Goal: Check status: Check status

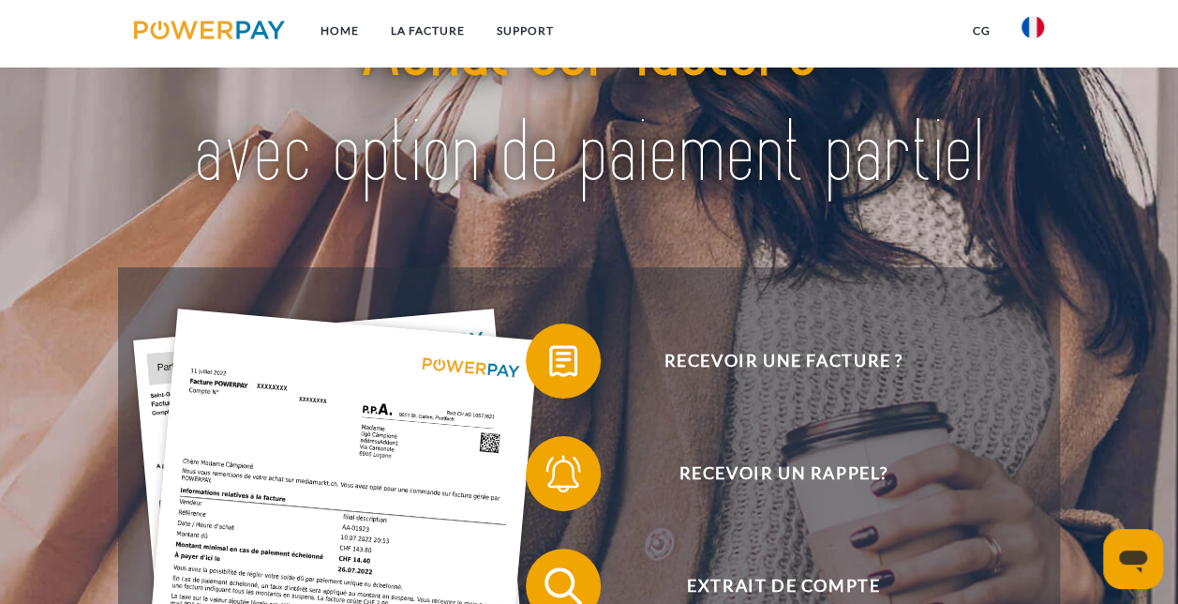
scroll to position [94, 0]
click at [333, 30] on link "Home" at bounding box center [340, 31] width 70 height 34
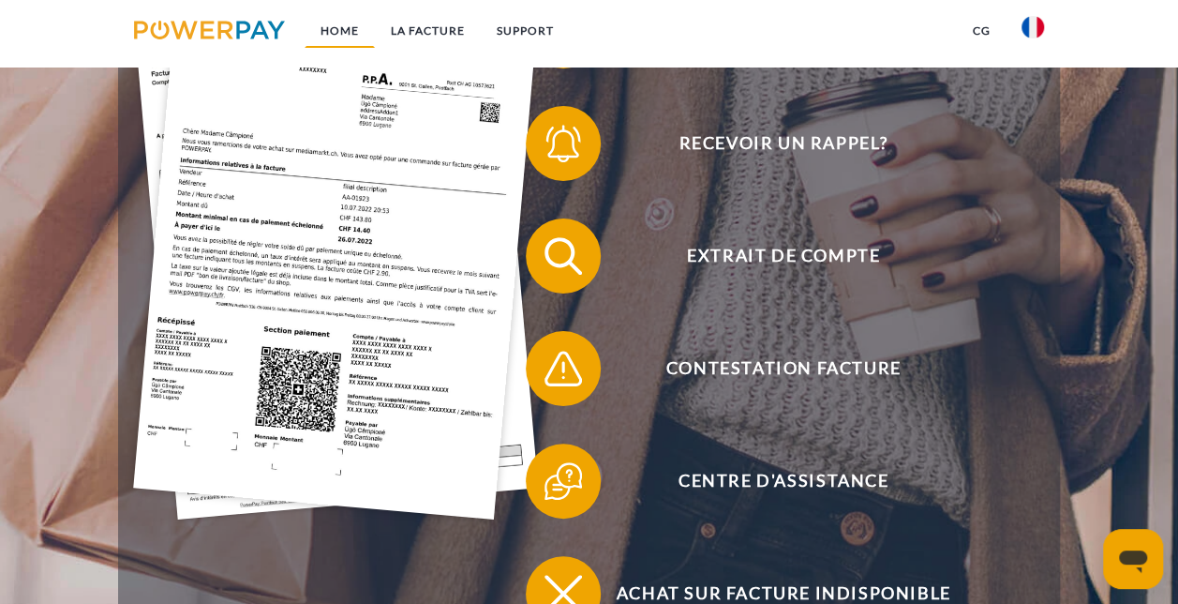
scroll to position [425, 0]
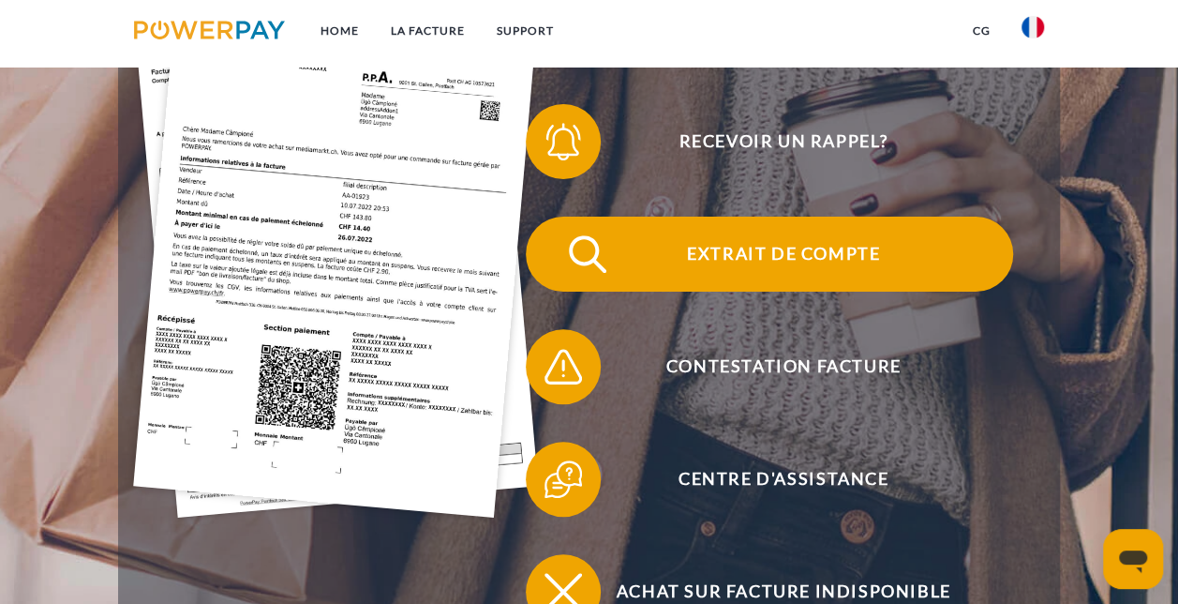
click at [726, 261] on span "Extrait de compte" at bounding box center [783, 254] width 459 height 75
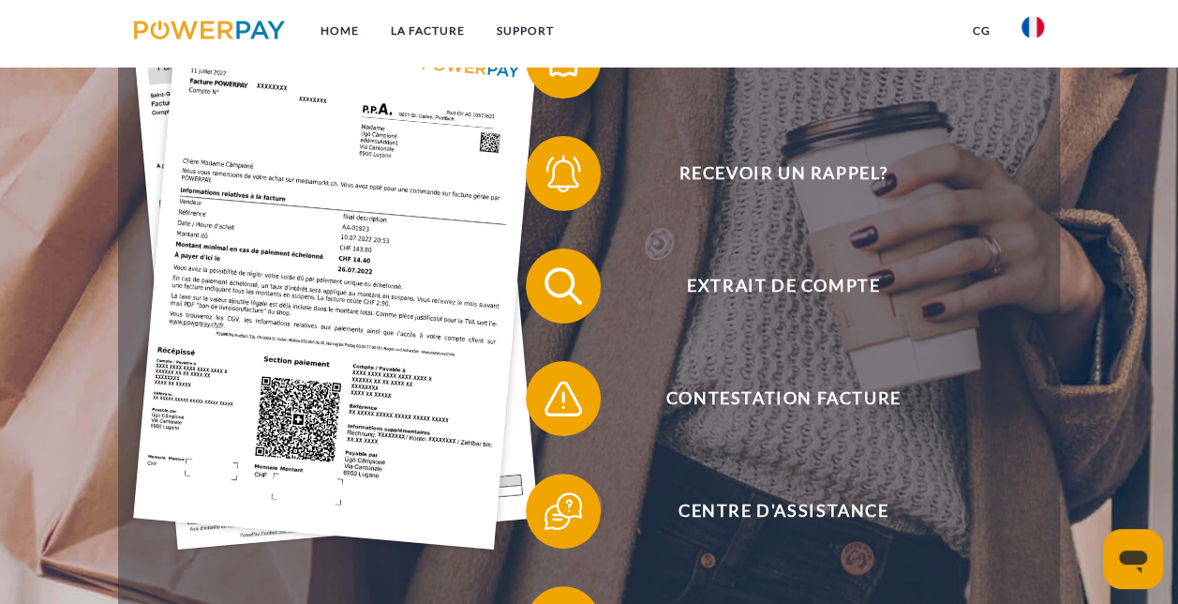
scroll to position [395, 0]
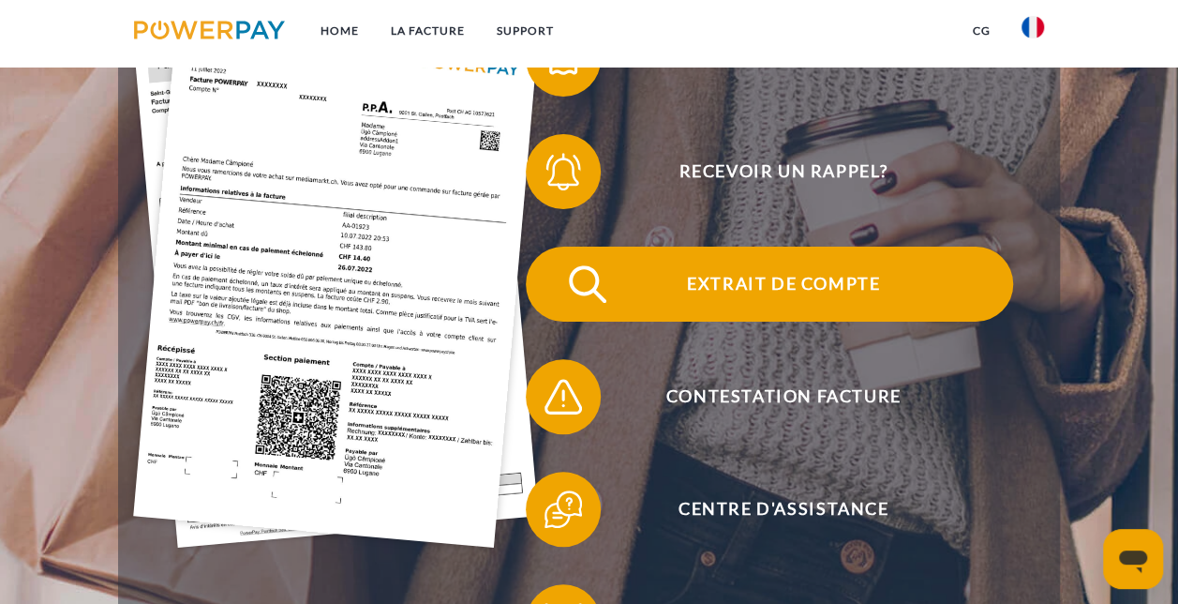
click at [742, 277] on span "Extrait de compte" at bounding box center [783, 284] width 459 height 75
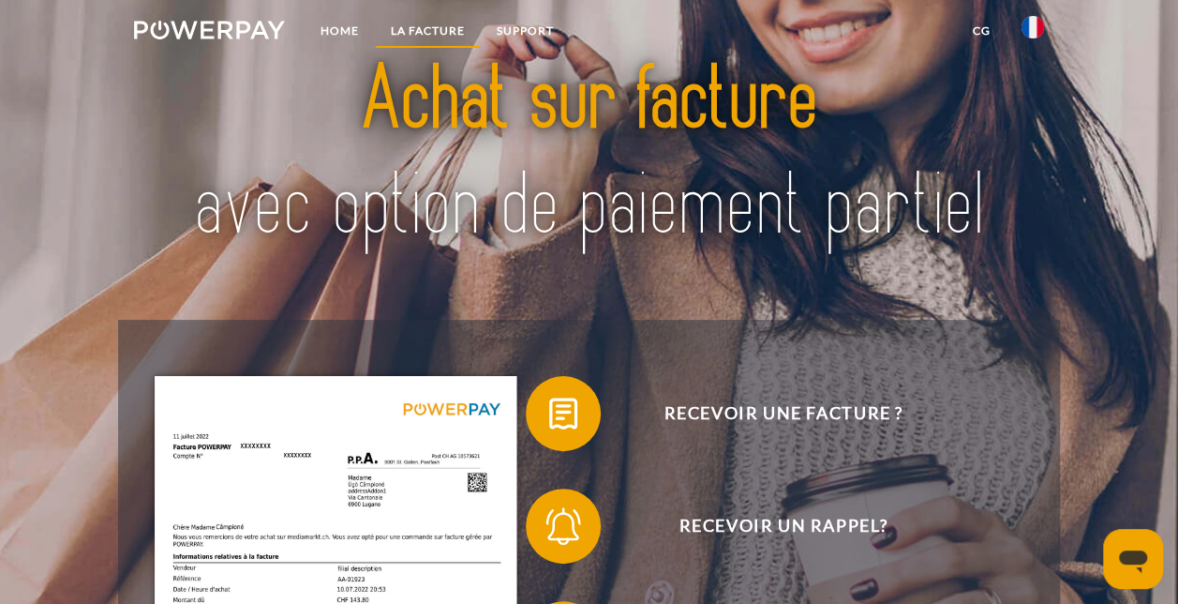
click at [427, 27] on link "LA FACTURE" at bounding box center [428, 31] width 106 height 34
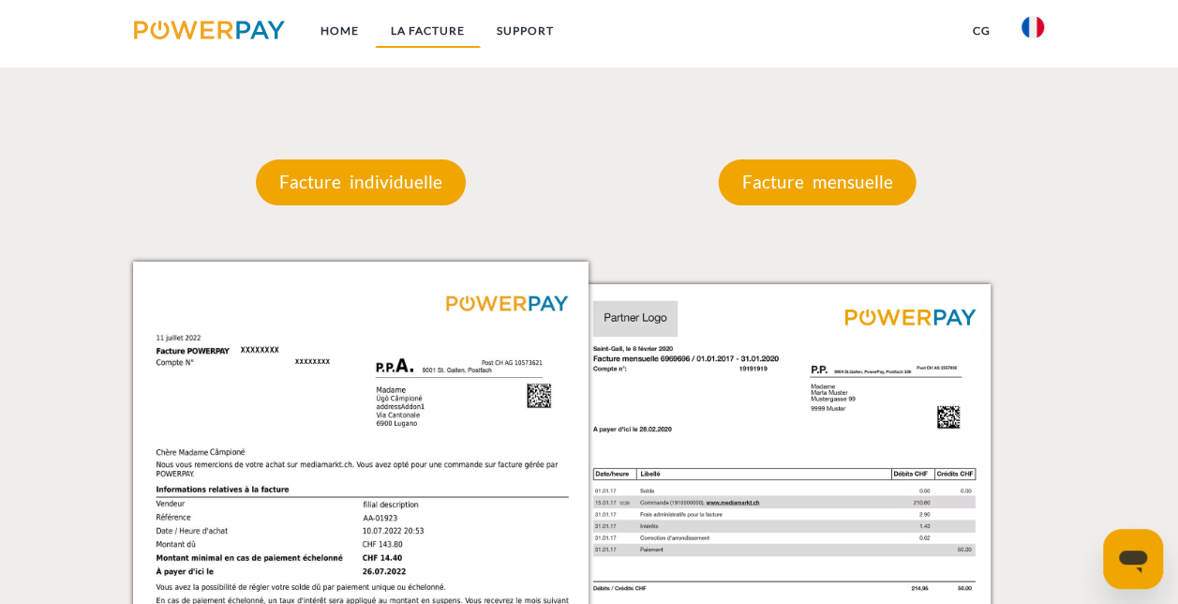
scroll to position [1560, 0]
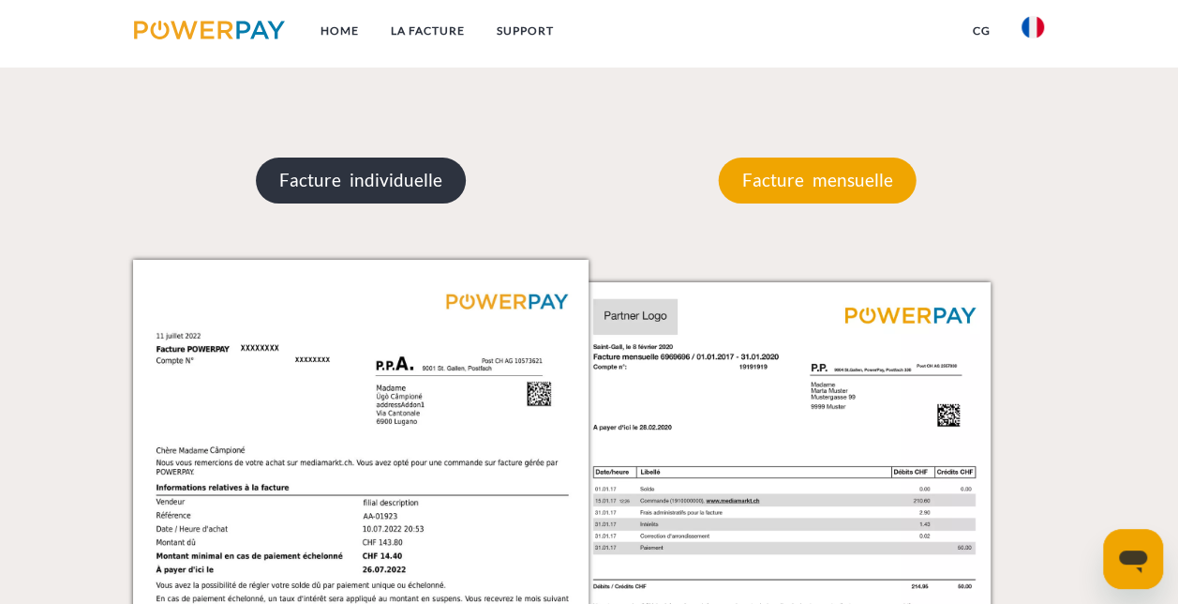
click at [405, 182] on p "Facture individuelle" at bounding box center [361, 179] width 210 height 45
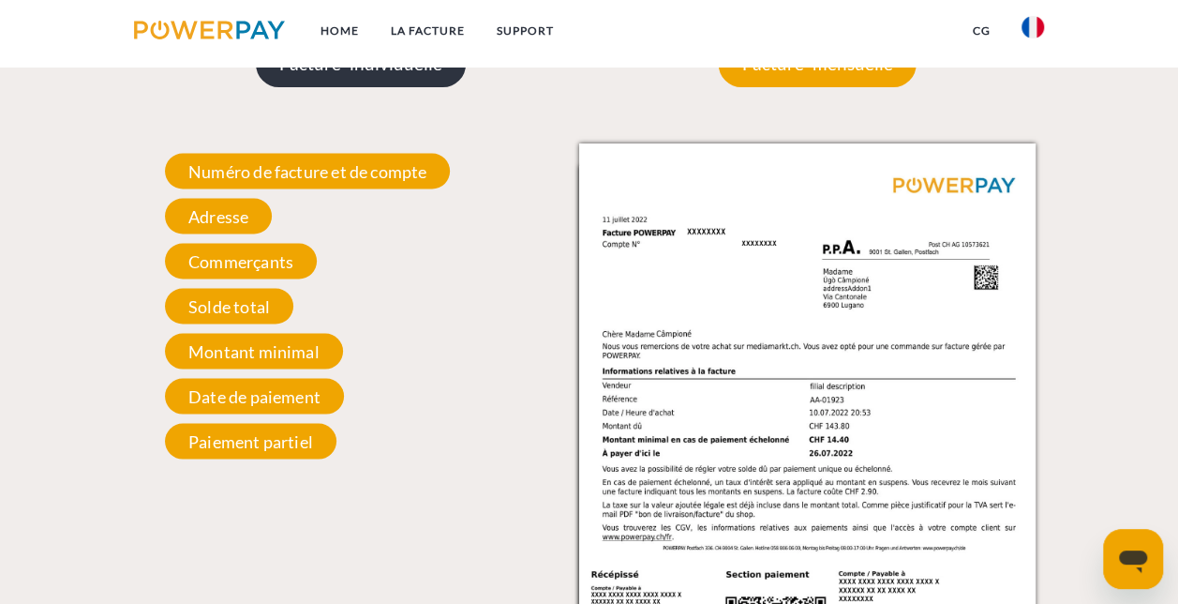
scroll to position [1680, 0]
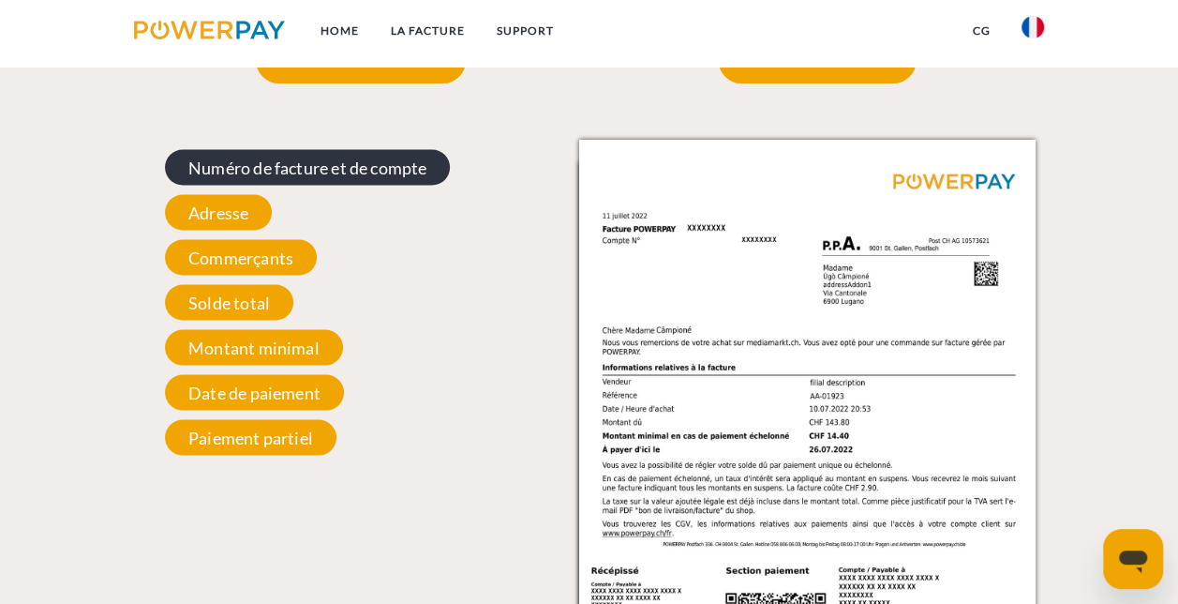
click at [392, 167] on span "Numéro de facture et de compte" at bounding box center [307, 167] width 285 height 36
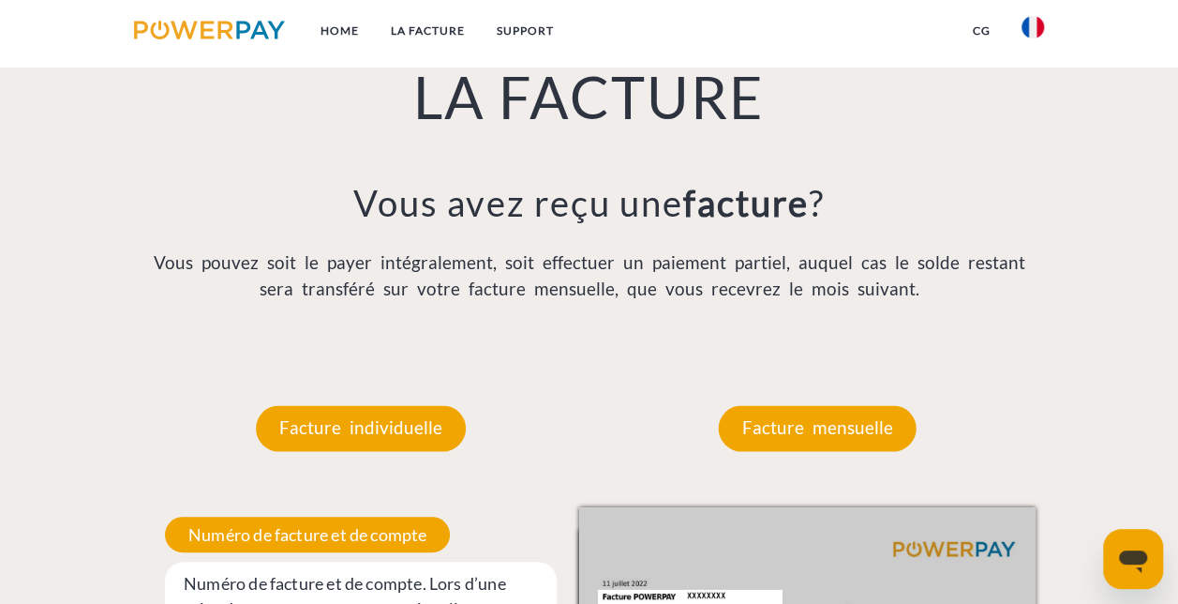
scroll to position [1309, 0]
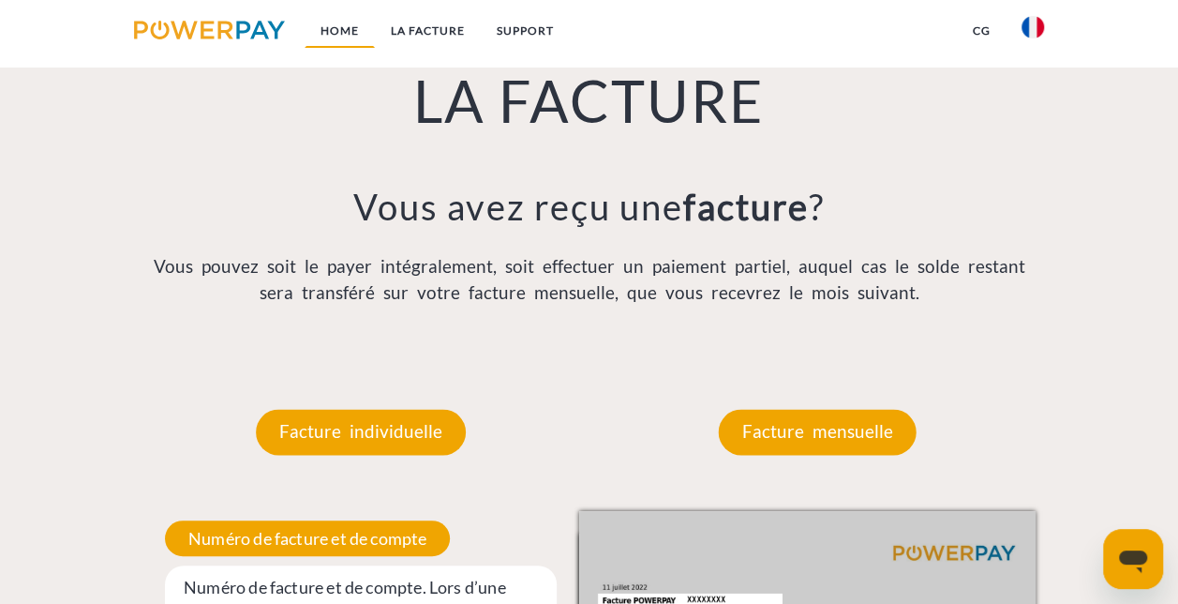
click at [341, 34] on link "Home" at bounding box center [340, 31] width 70 height 34
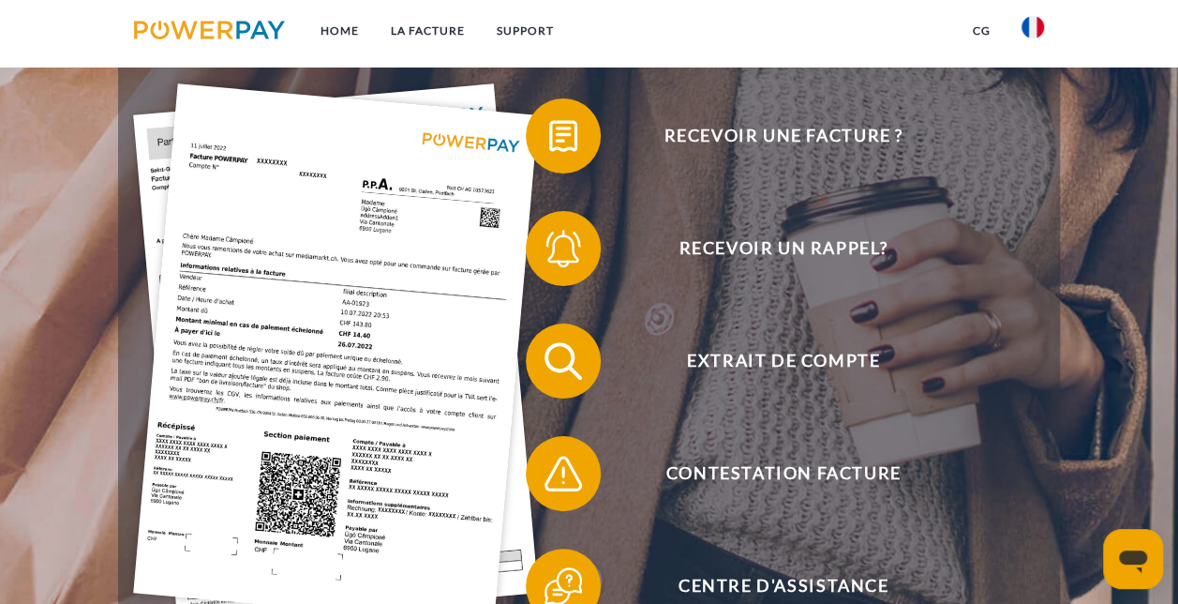
scroll to position [319, 0]
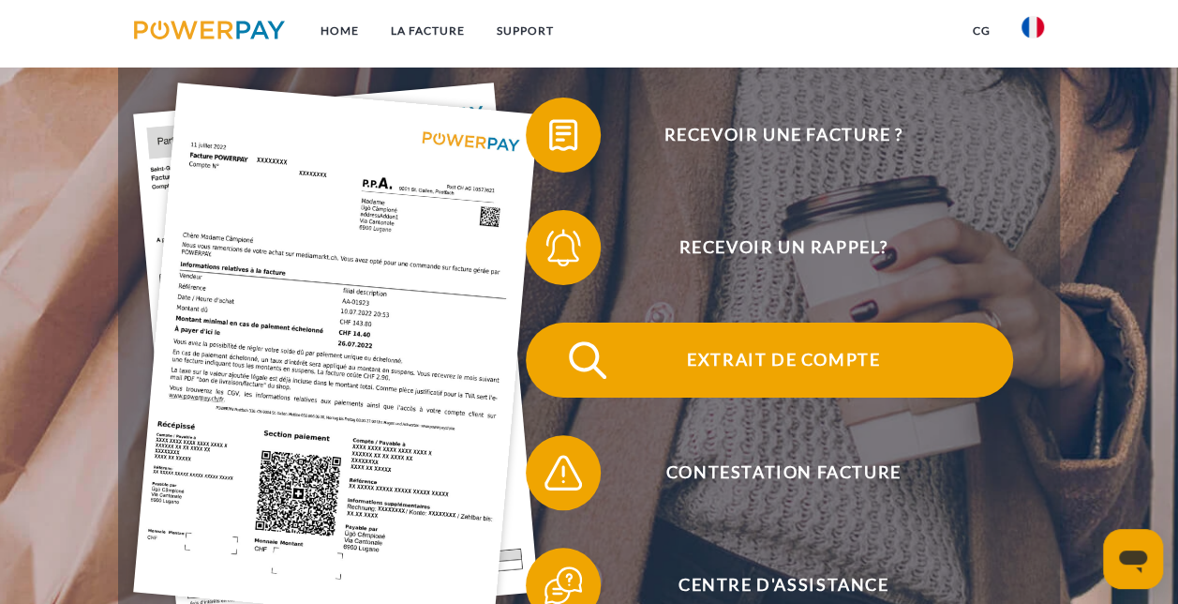
click at [737, 356] on span "Extrait de compte" at bounding box center [783, 359] width 459 height 75
